Goal: Transaction & Acquisition: Book appointment/travel/reservation

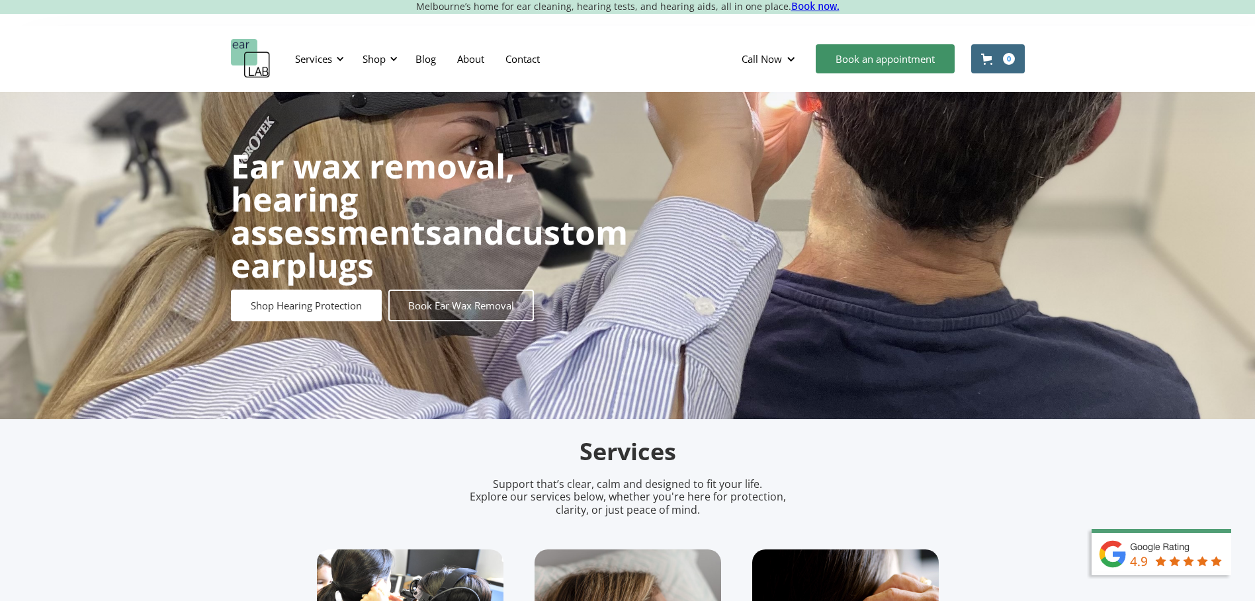
scroll to position [66, 0]
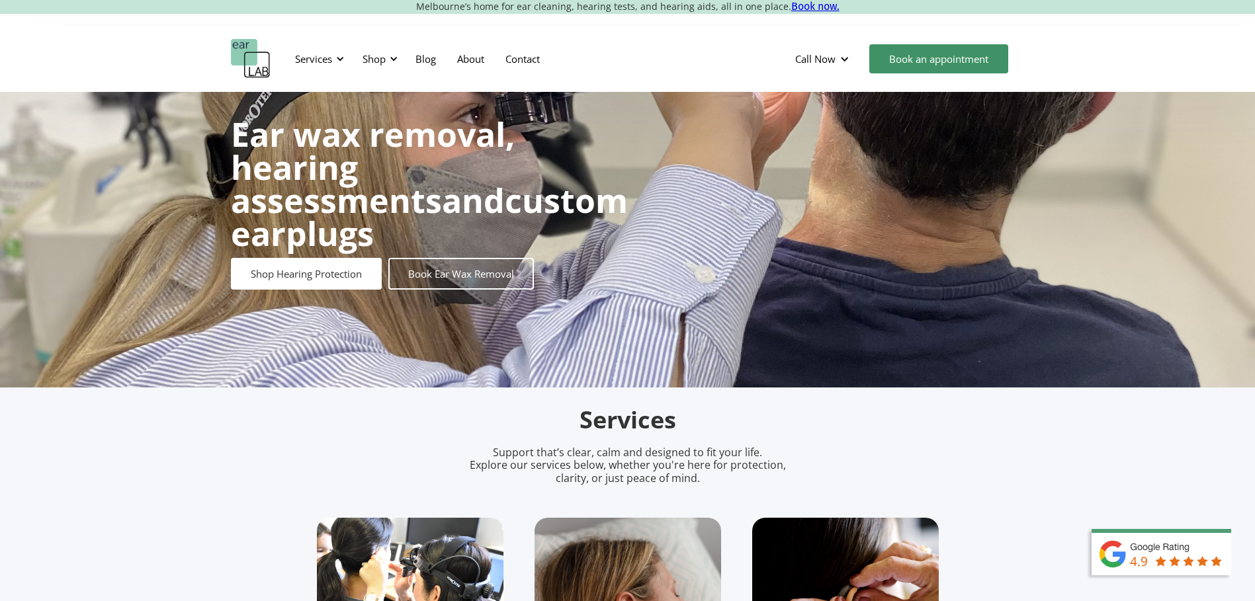
click at [911, 67] on link "Book an appointment" at bounding box center [938, 58] width 139 height 29
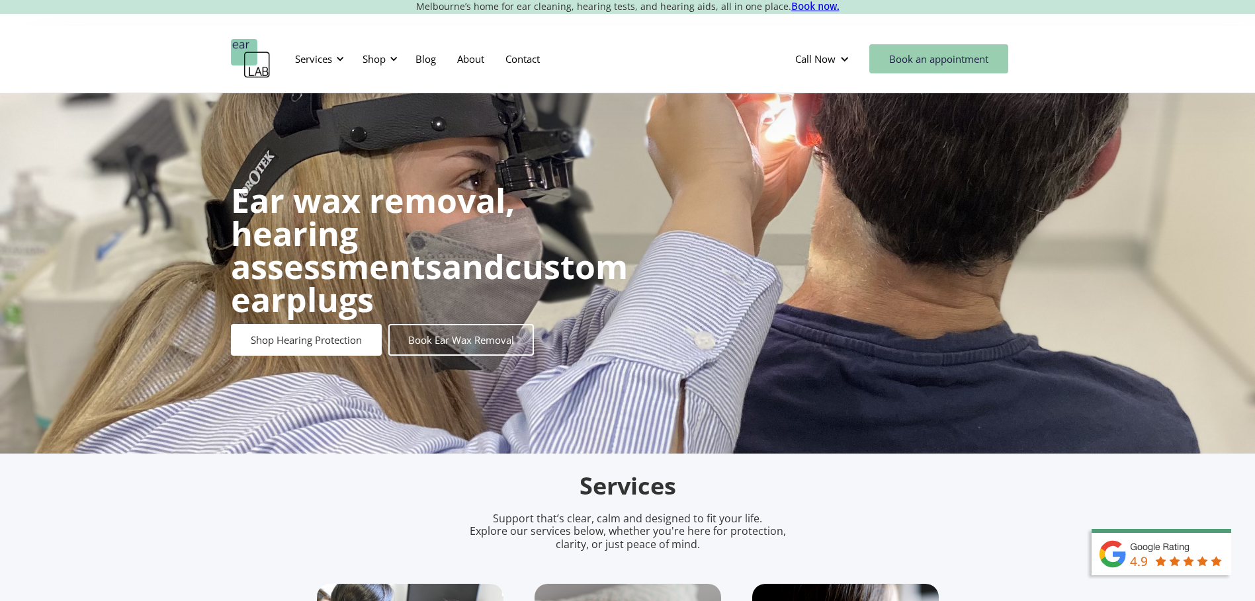
drag, startPoint x: 936, startPoint y: 63, endPoint x: 961, endPoint y: 102, distance: 45.5
click at [936, 63] on link "Book an appointment" at bounding box center [938, 58] width 139 height 29
